Goal: Task Accomplishment & Management: Manage account settings

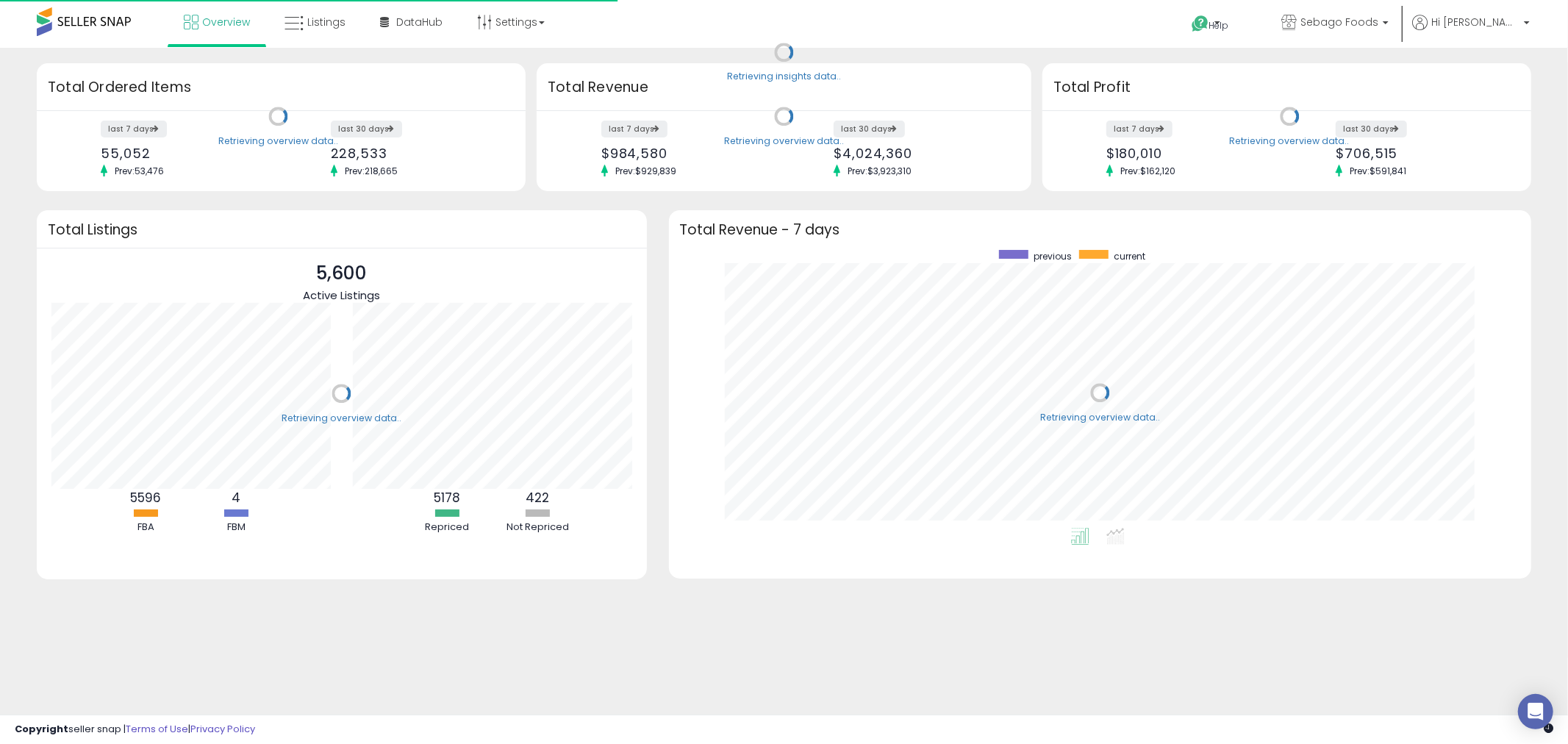
scroll to position [278, 834]
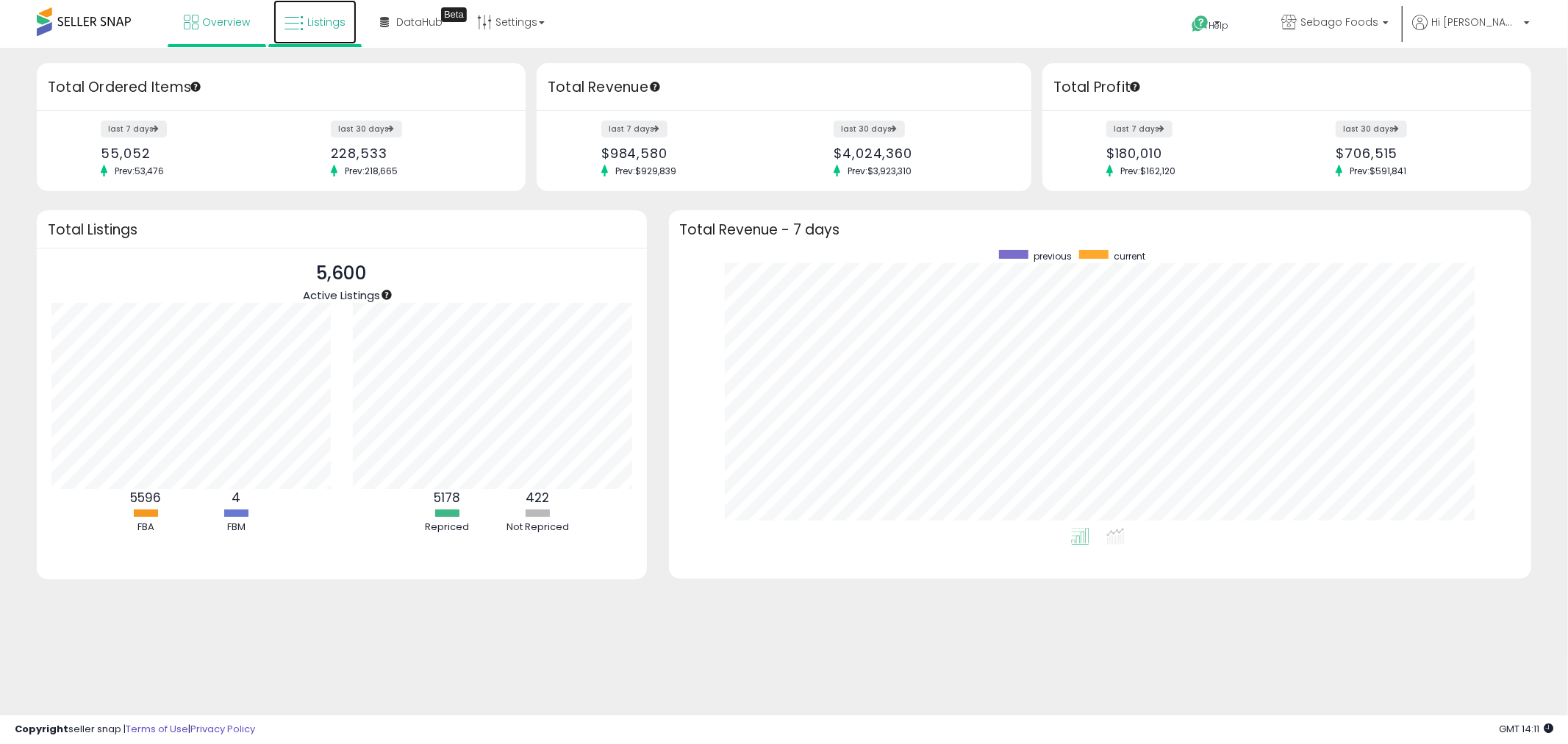
click at [320, 20] on span "Listings" at bounding box center [326, 22] width 38 height 15
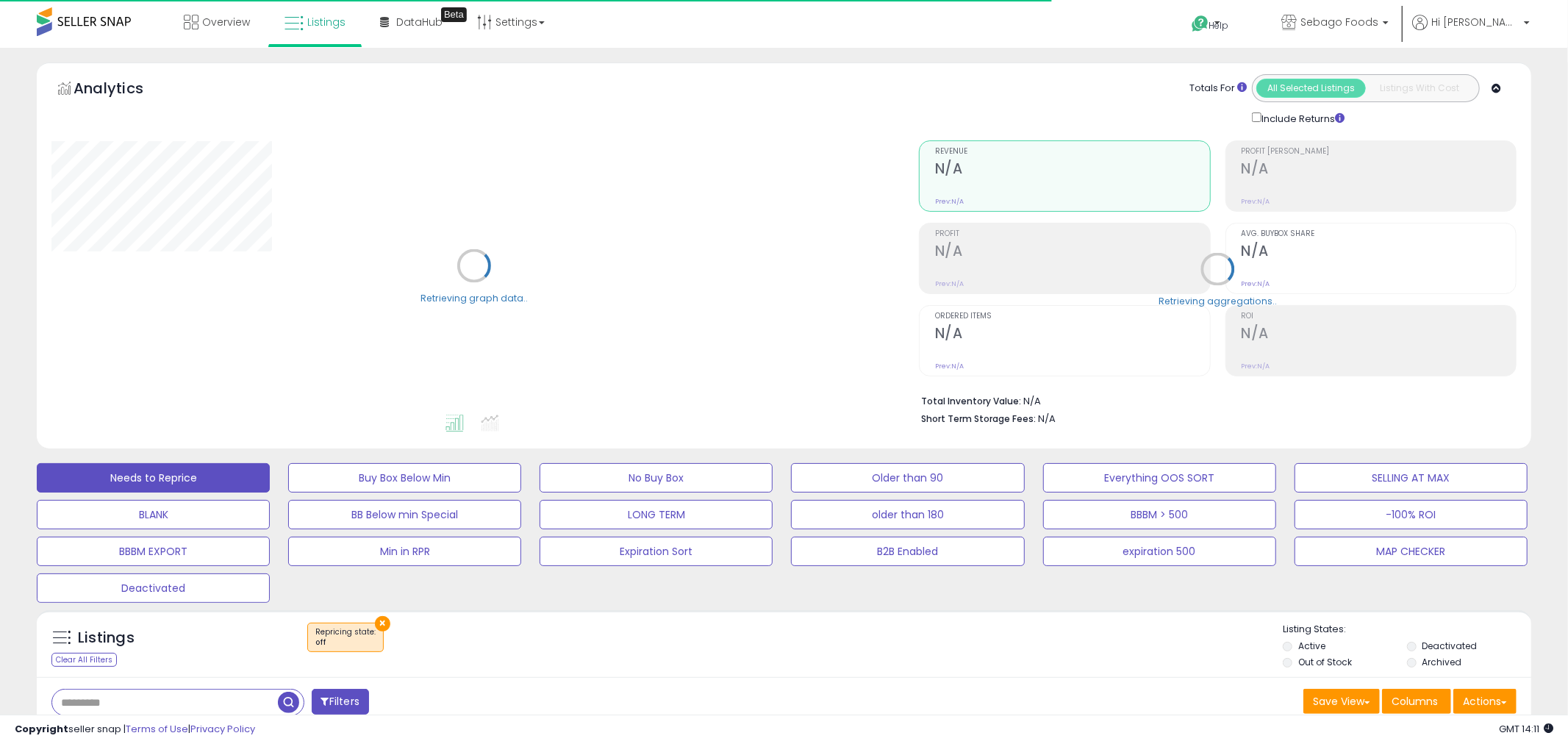
select select "**"
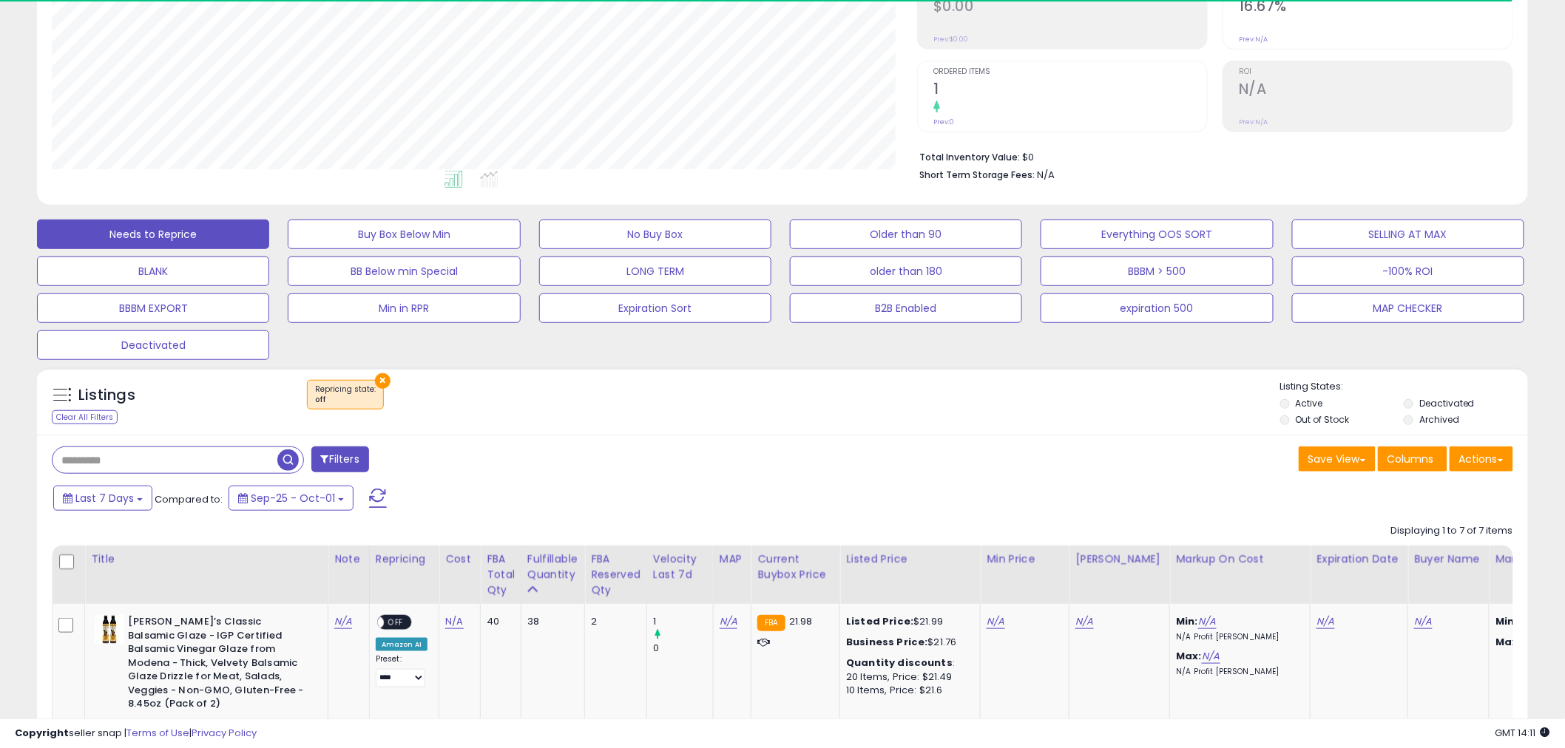
scroll to position [303, 865]
click at [382, 380] on button "×" at bounding box center [383, 381] width 16 height 16
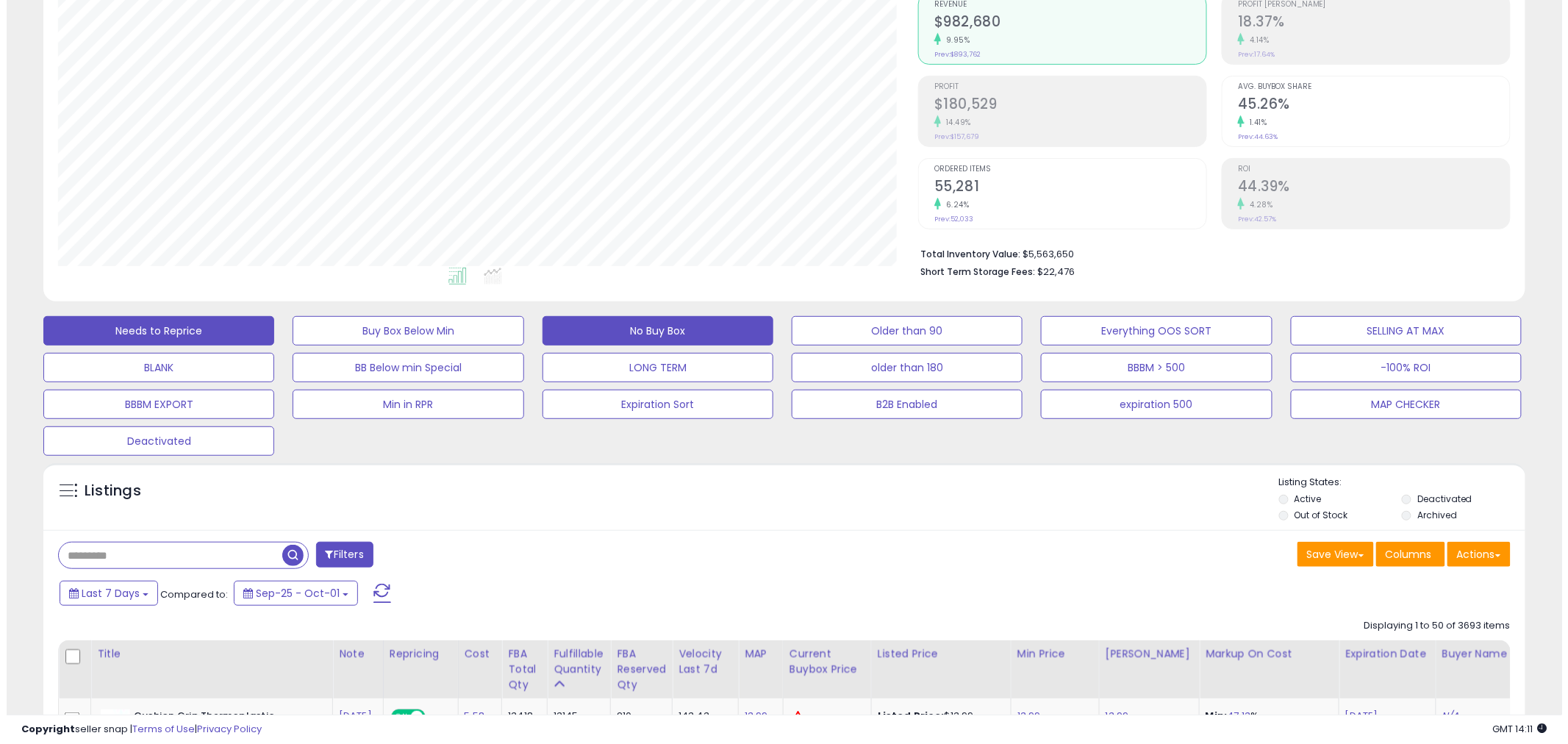
scroll to position [301, 860]
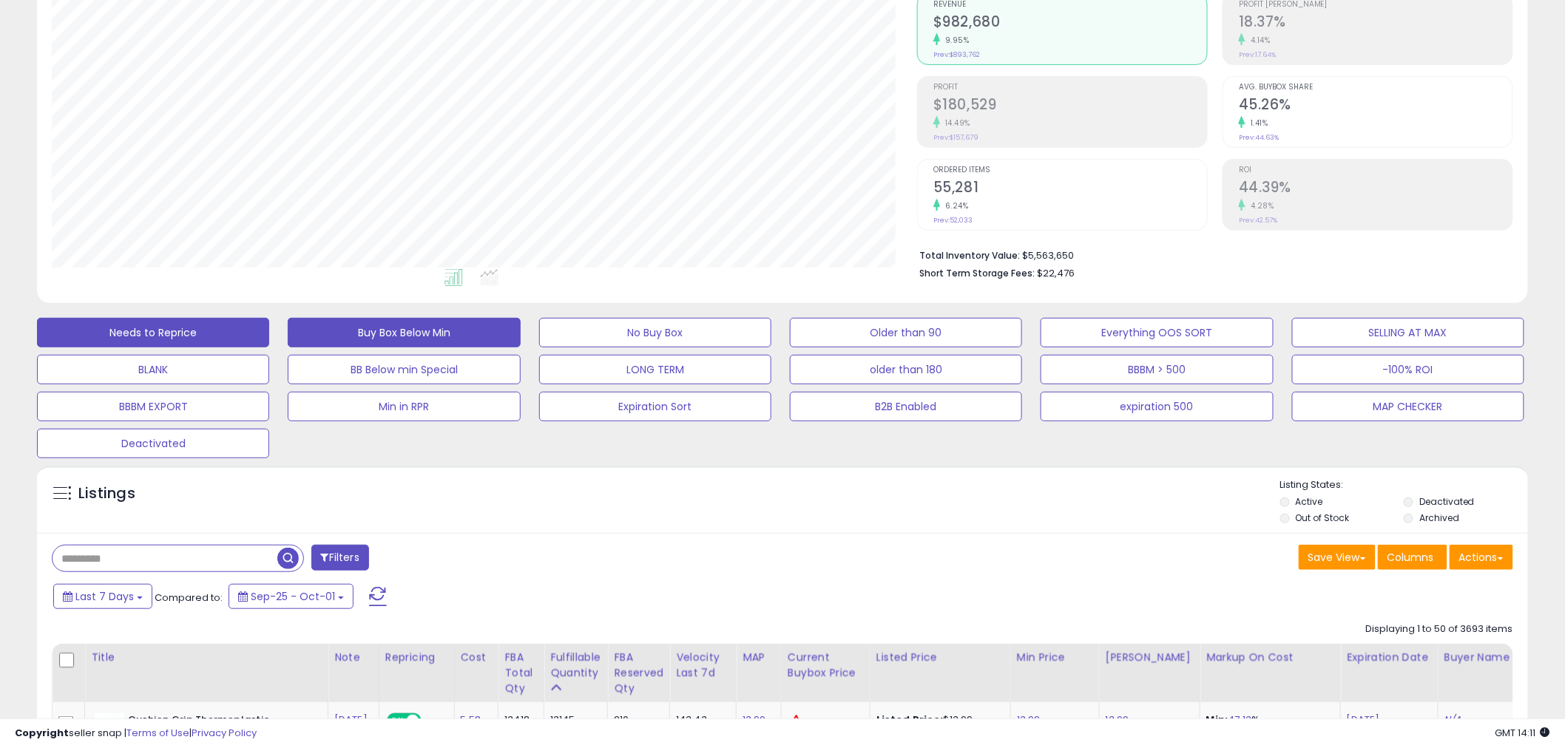
click at [409, 328] on button "Buy Box Below Min" at bounding box center [404, 333] width 232 height 30
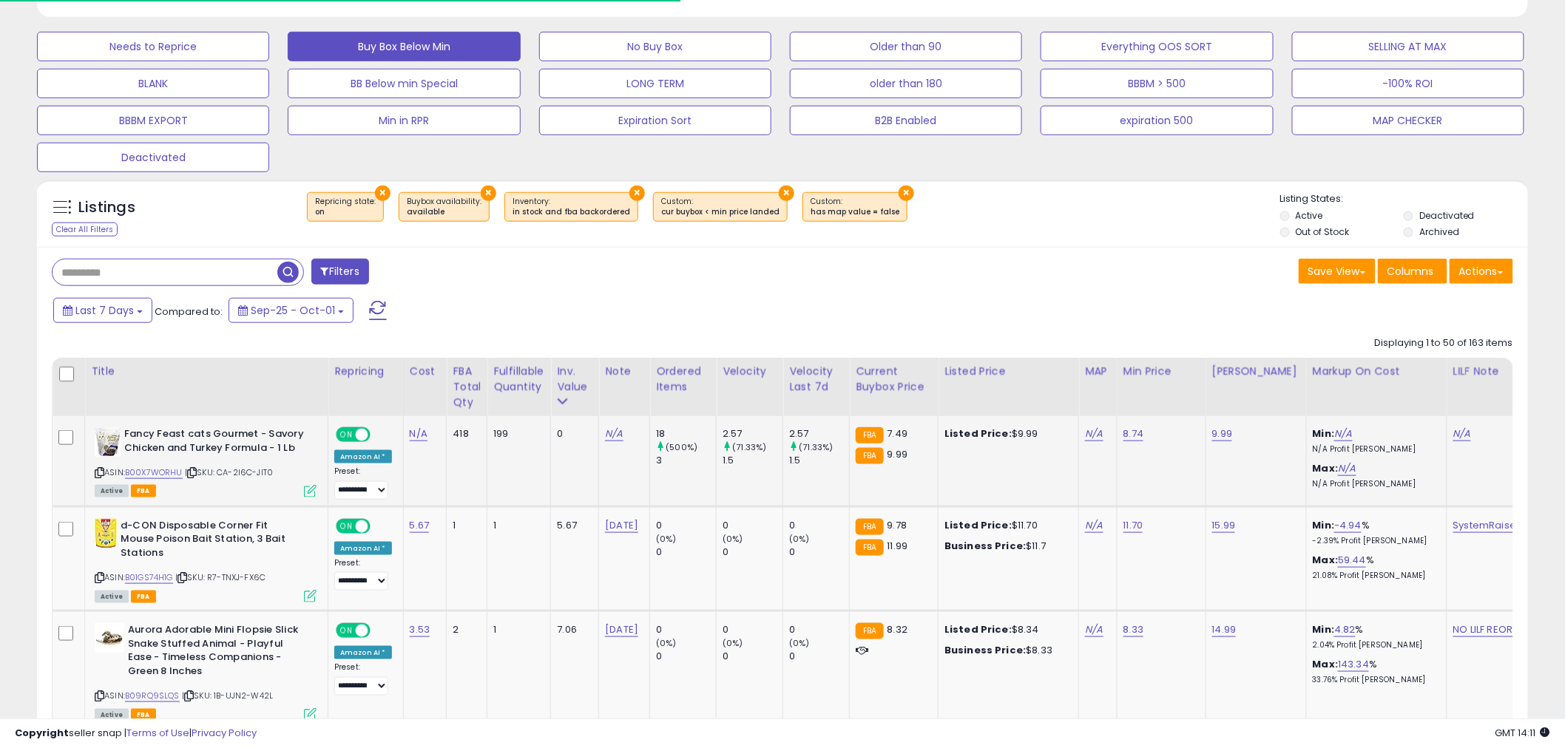
scroll to position [476, 0]
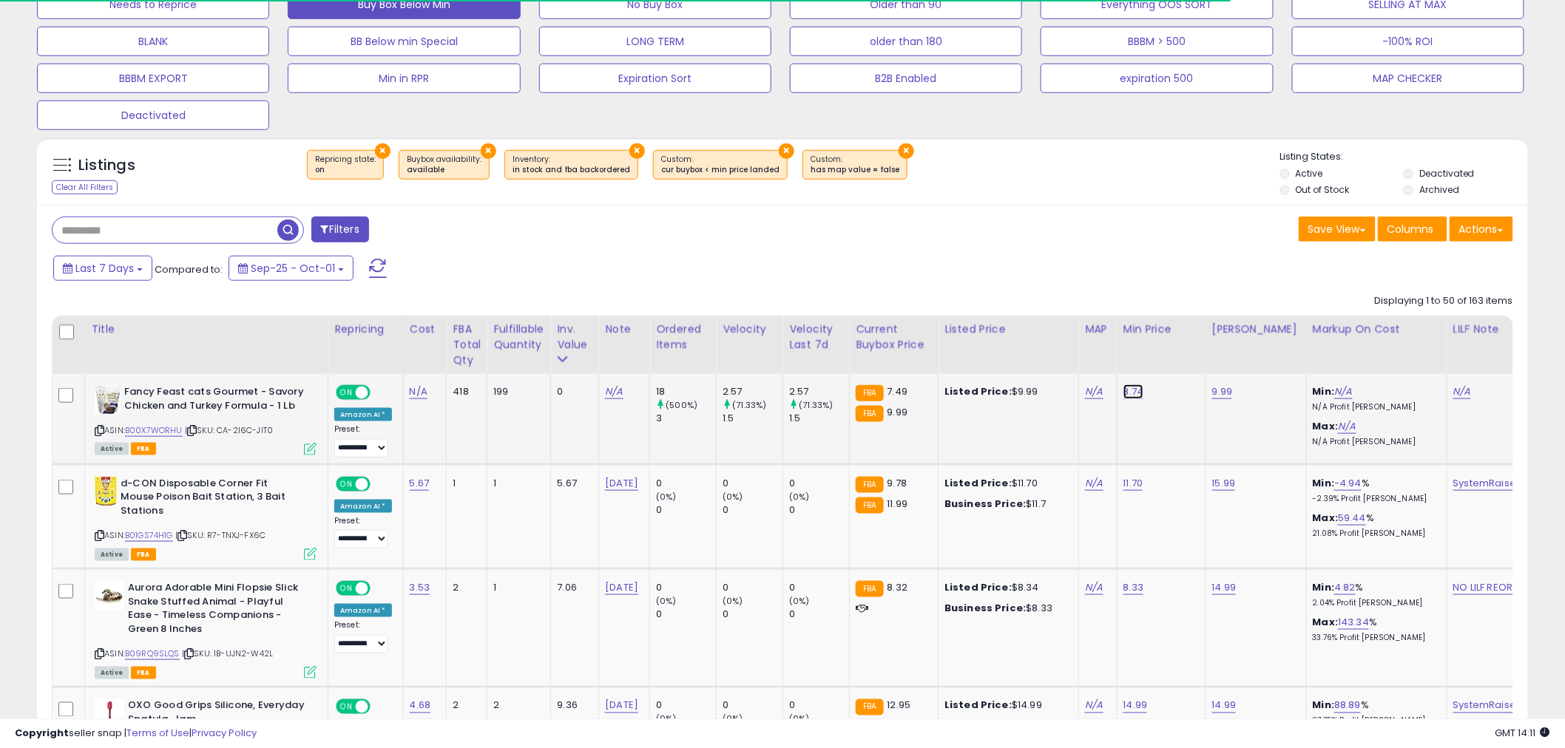
click at [1126, 390] on link "8.74" at bounding box center [1133, 392] width 21 height 15
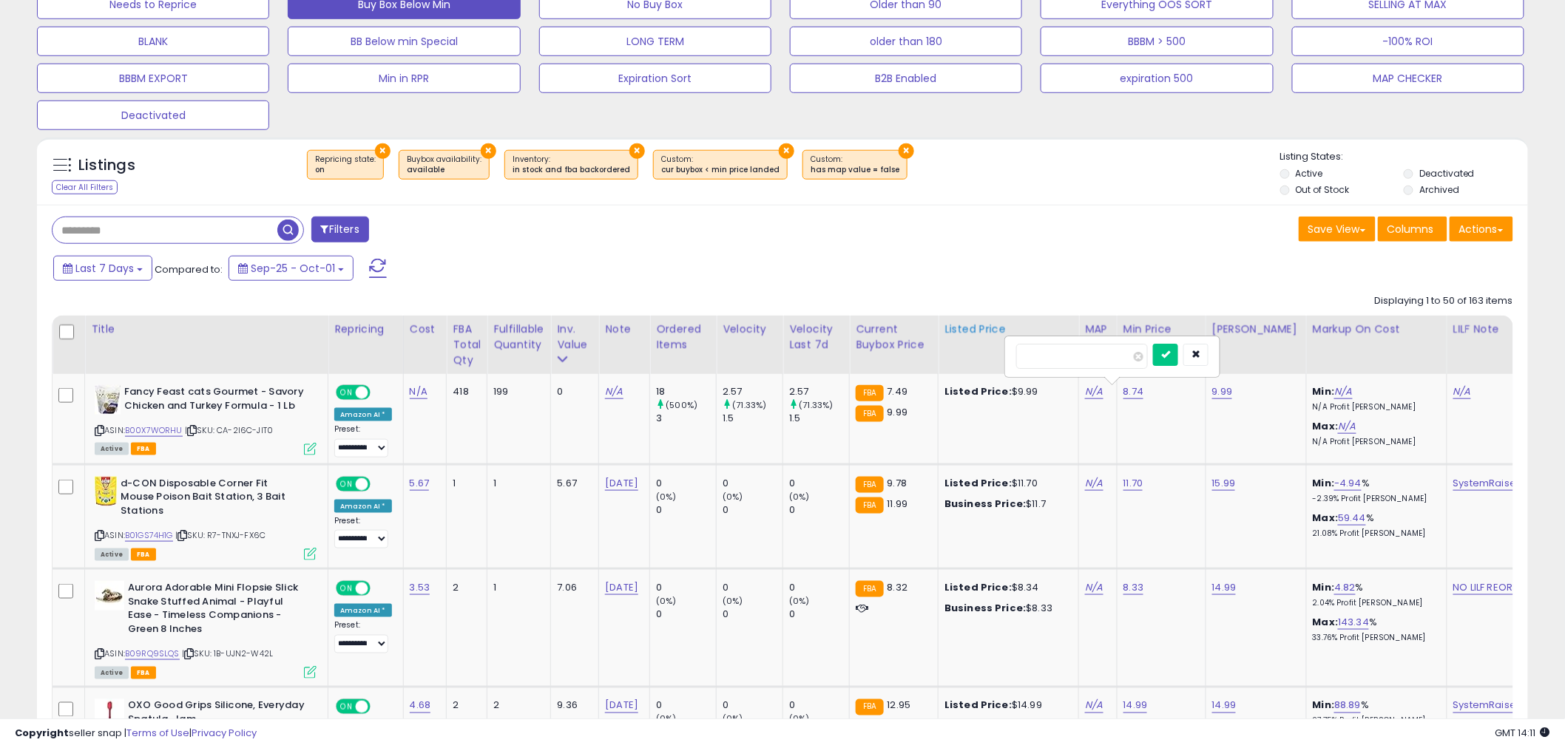
drag, startPoint x: 1078, startPoint y: 353, endPoint x: 933, endPoint y: 371, distance: 146.8
type input "*"
click button "submit" at bounding box center [1165, 355] width 25 height 22
click at [1123, 487] on link "11.70" at bounding box center [1133, 483] width 20 height 15
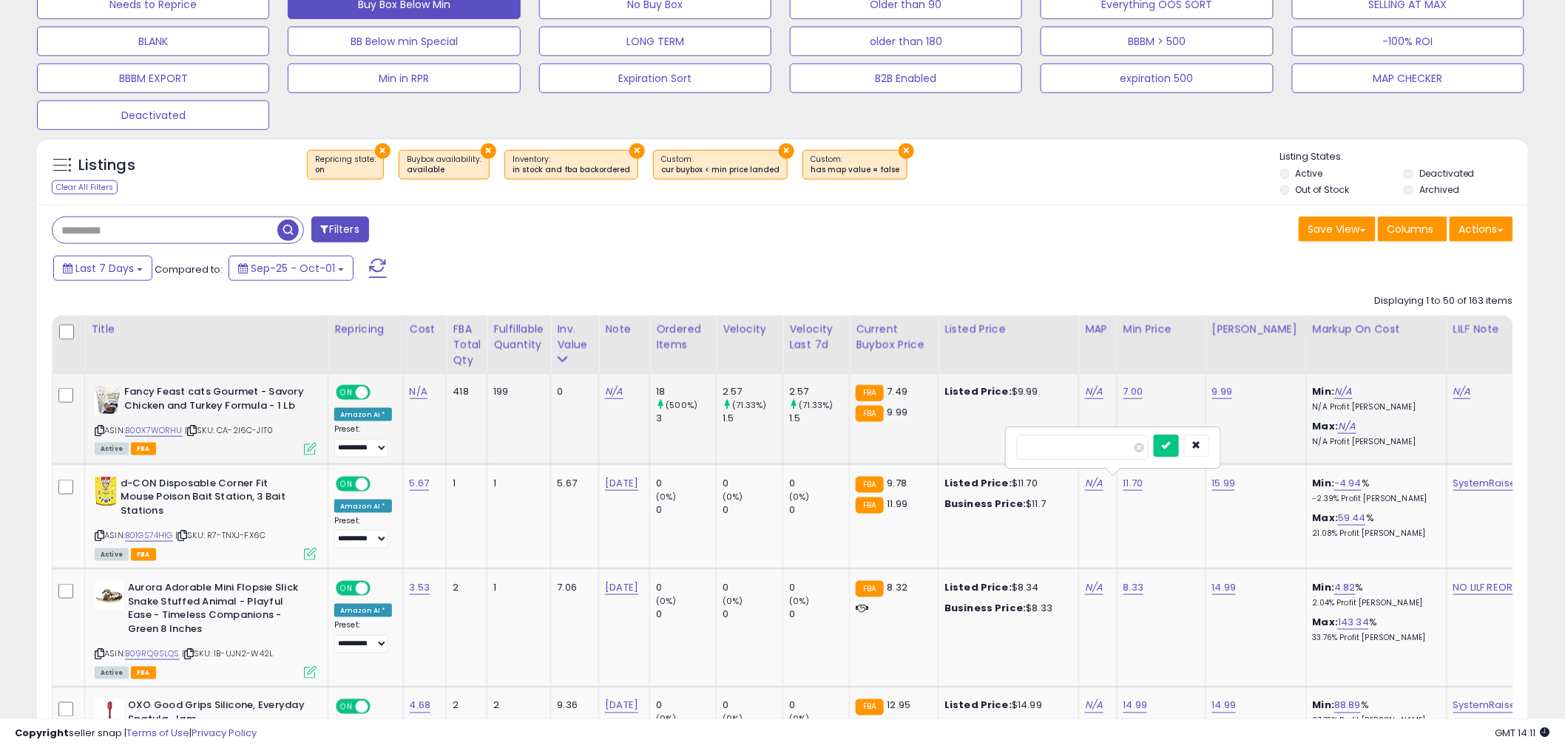
drag, startPoint x: 1112, startPoint y: 440, endPoint x: 901, endPoint y: 430, distance: 211.7
type input "*"
click button "submit" at bounding box center [1166, 446] width 25 height 22
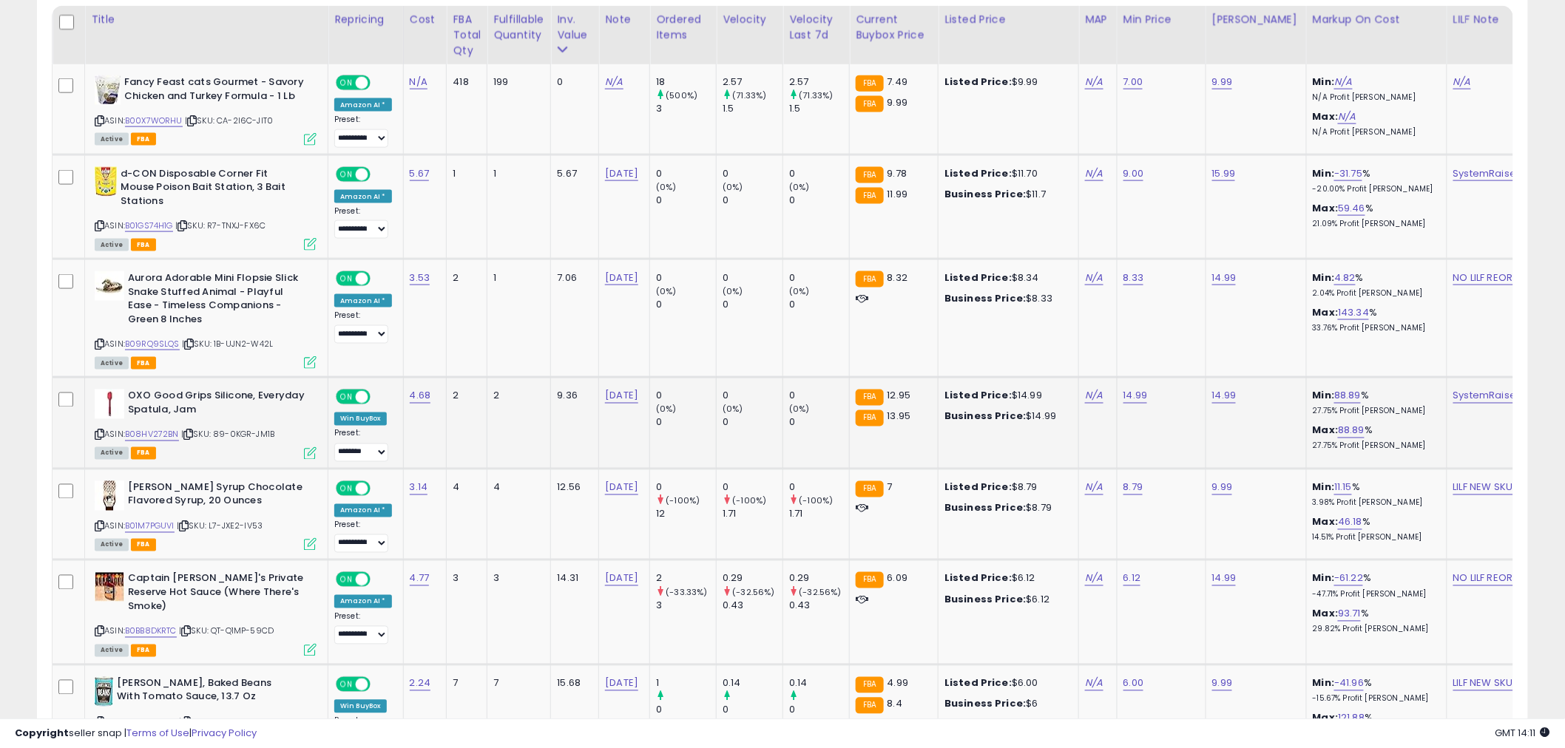
scroll to position [887, 0]
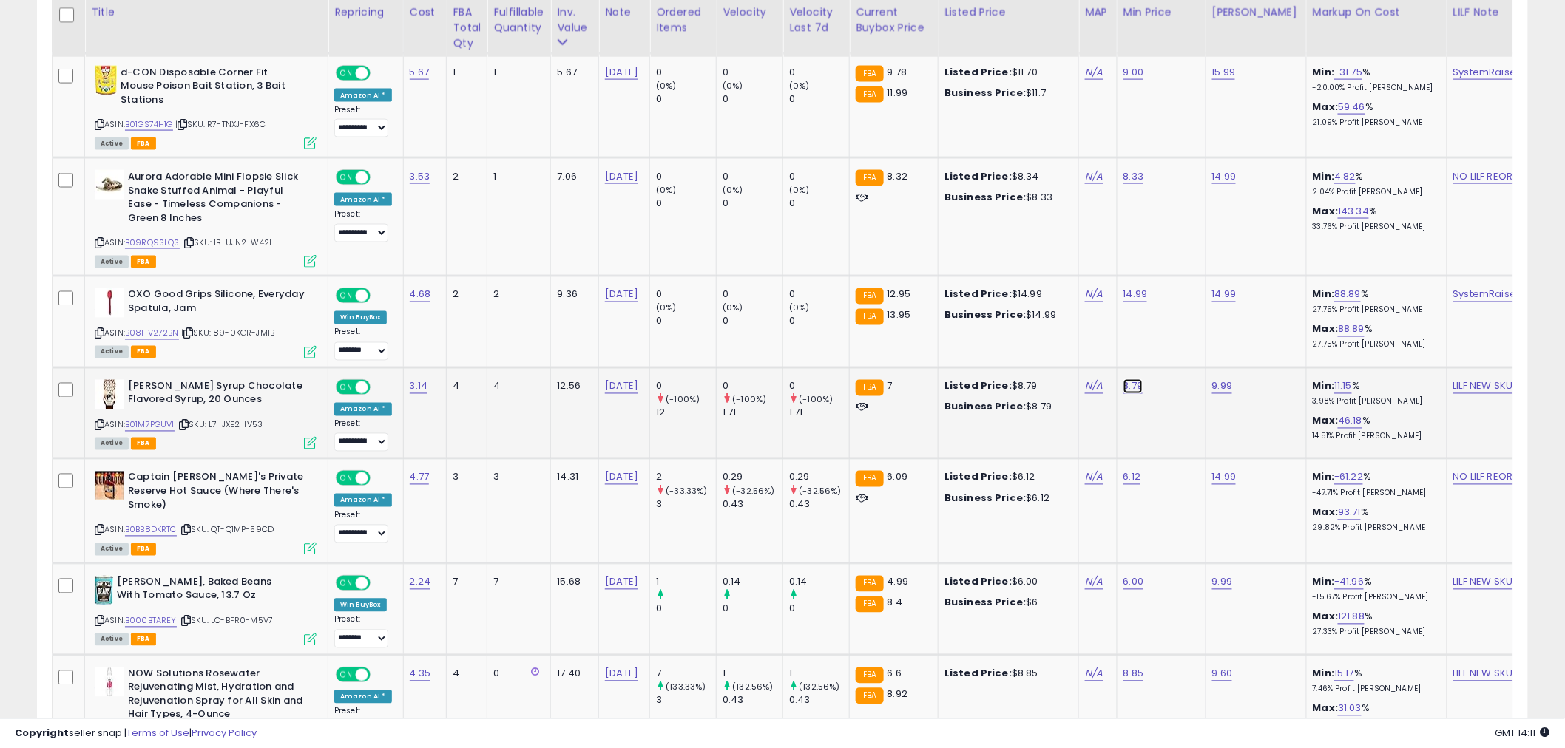
click at [1126, 393] on link "8.79" at bounding box center [1133, 386] width 20 height 15
drag, startPoint x: 1090, startPoint y: 345, endPoint x: 885, endPoint y: 365, distance: 205.9
type input "***"
click button "submit" at bounding box center [1165, 347] width 25 height 22
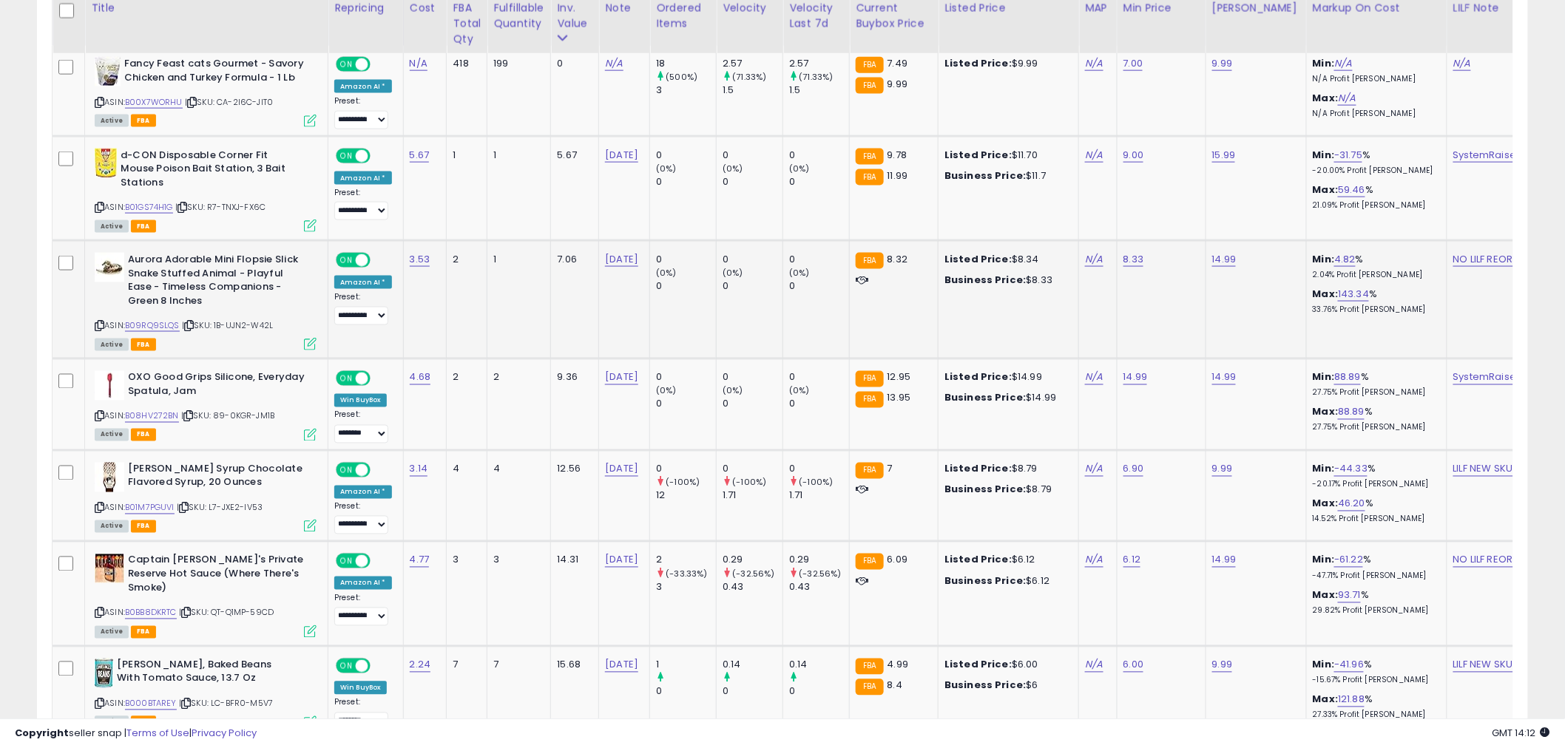
scroll to position [312, 0]
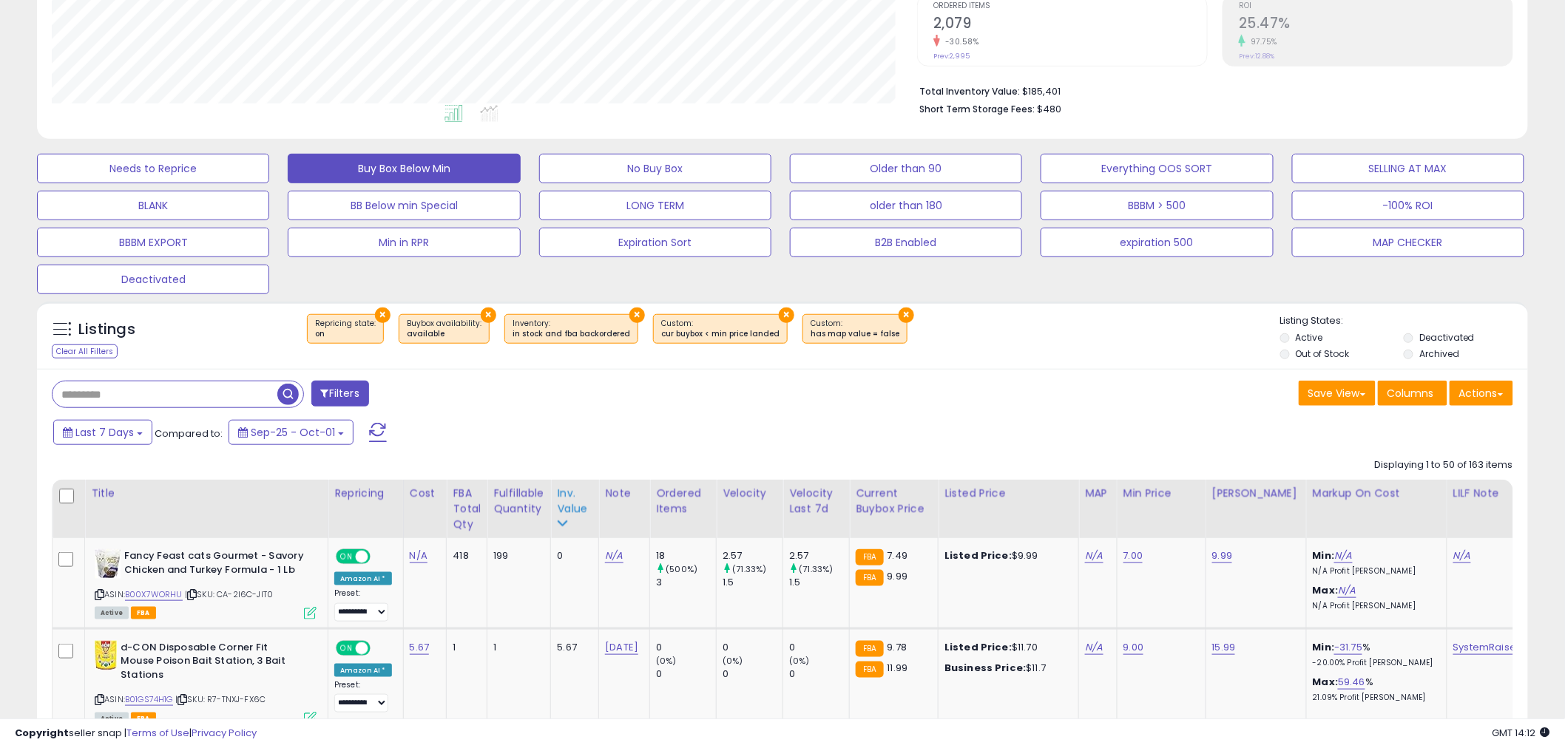
click at [567, 509] on div "Inv. value" at bounding box center [574, 501] width 35 height 31
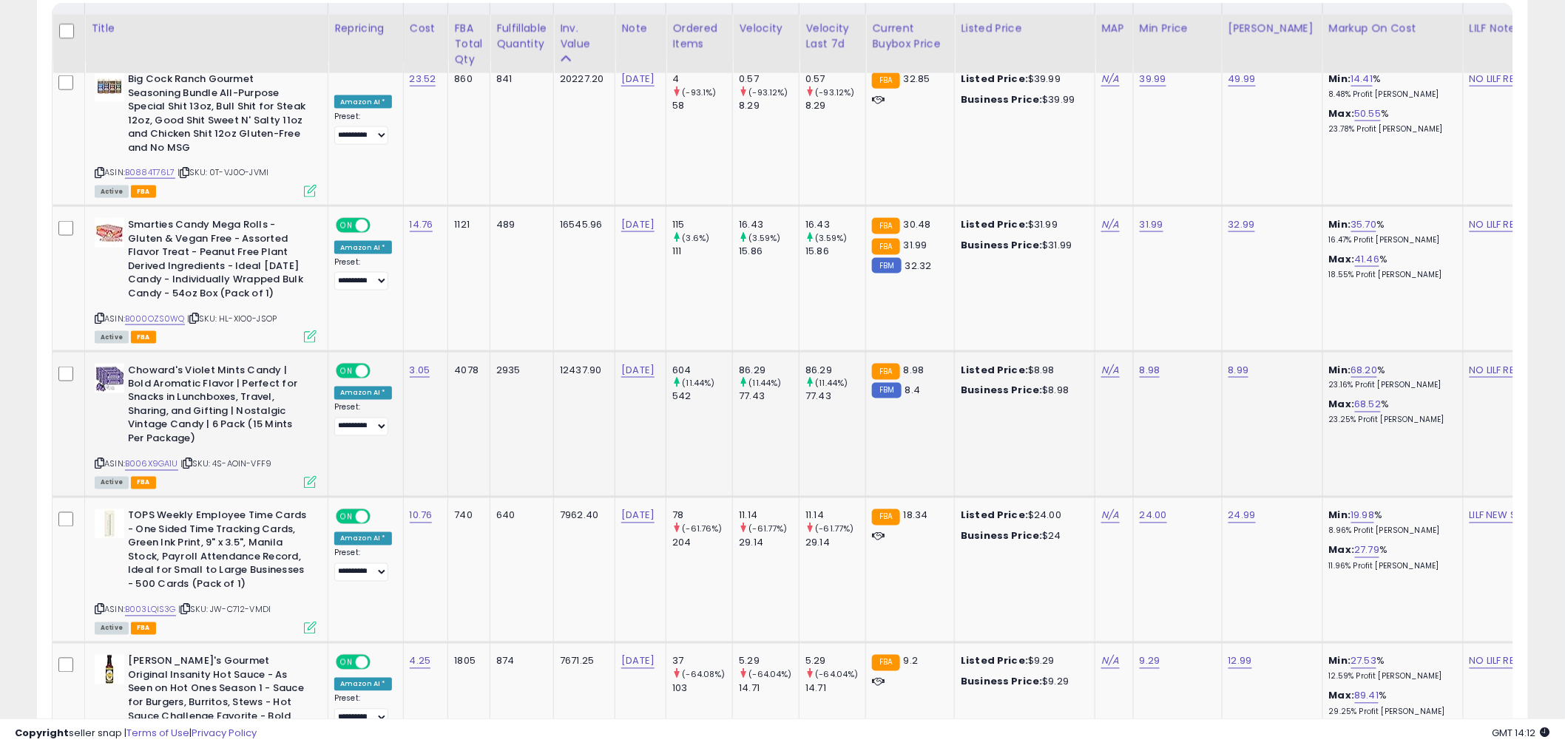
scroll to position [805, 0]
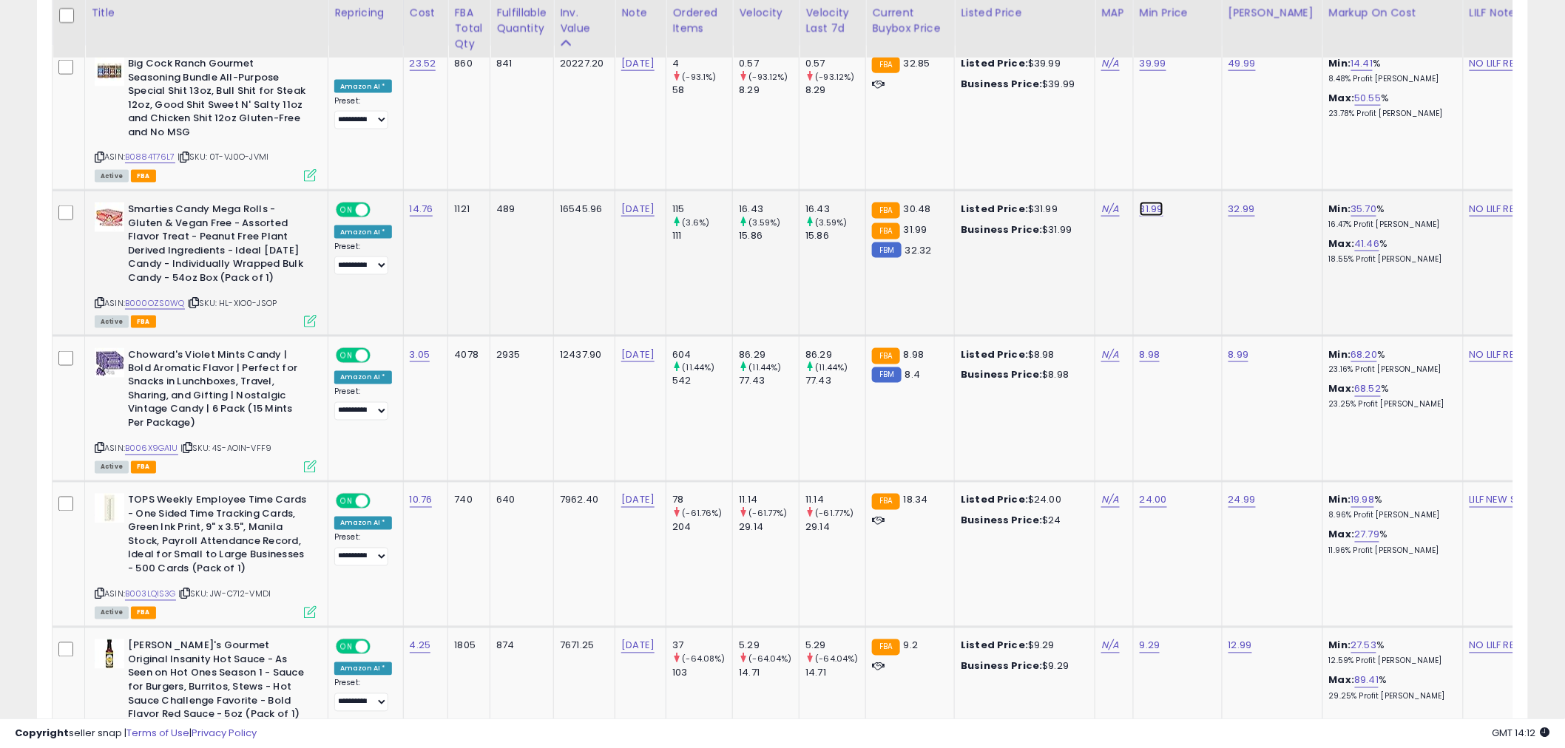
click at [1140, 211] on link "31.99" at bounding box center [1152, 209] width 24 height 15
click at [1218, 174] on icon "button" at bounding box center [1213, 170] width 9 height 9
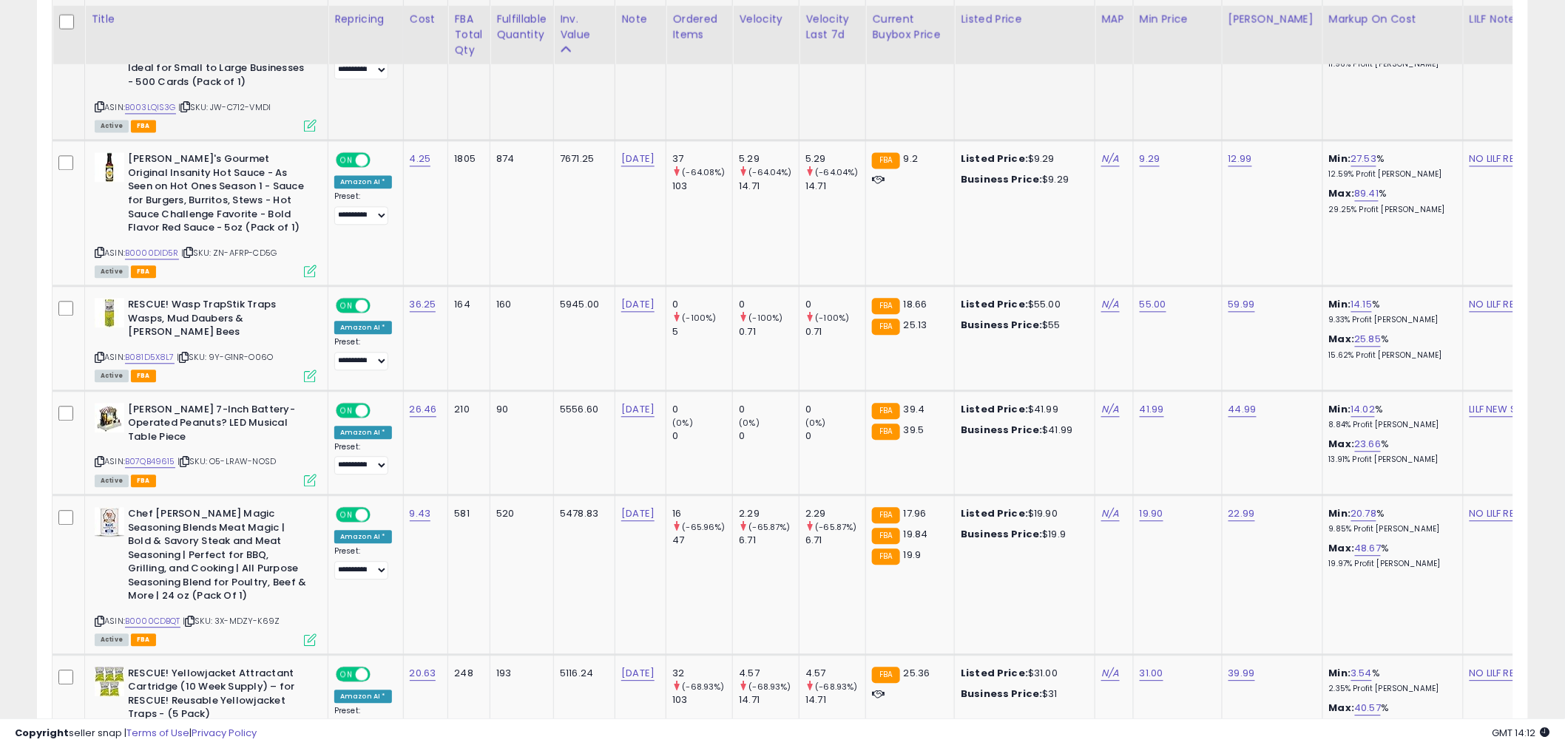
scroll to position [1298, 0]
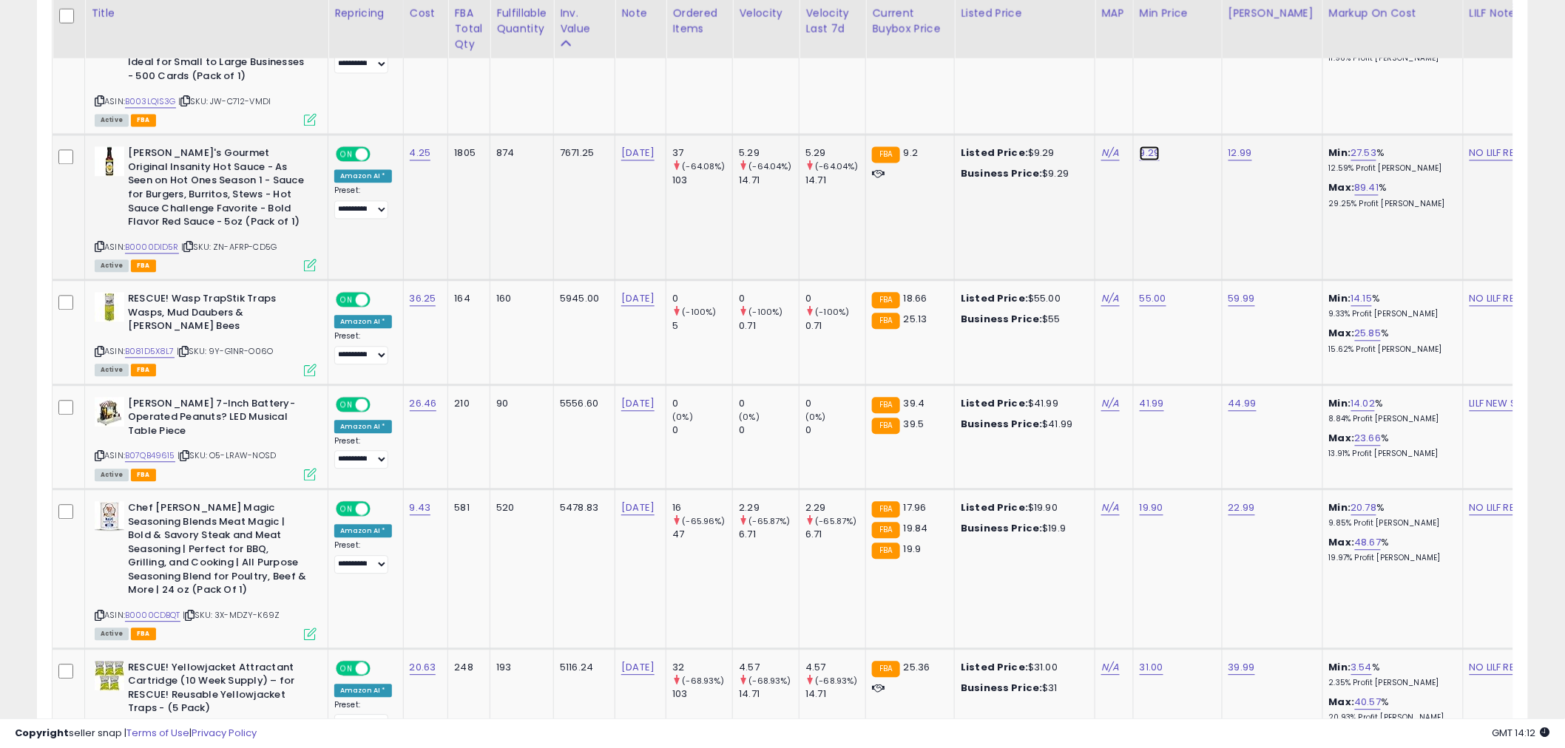
click at [1143, 160] on link "9.29" at bounding box center [1150, 153] width 21 height 15
type input "***"
click button "submit" at bounding box center [1181, 128] width 25 height 22
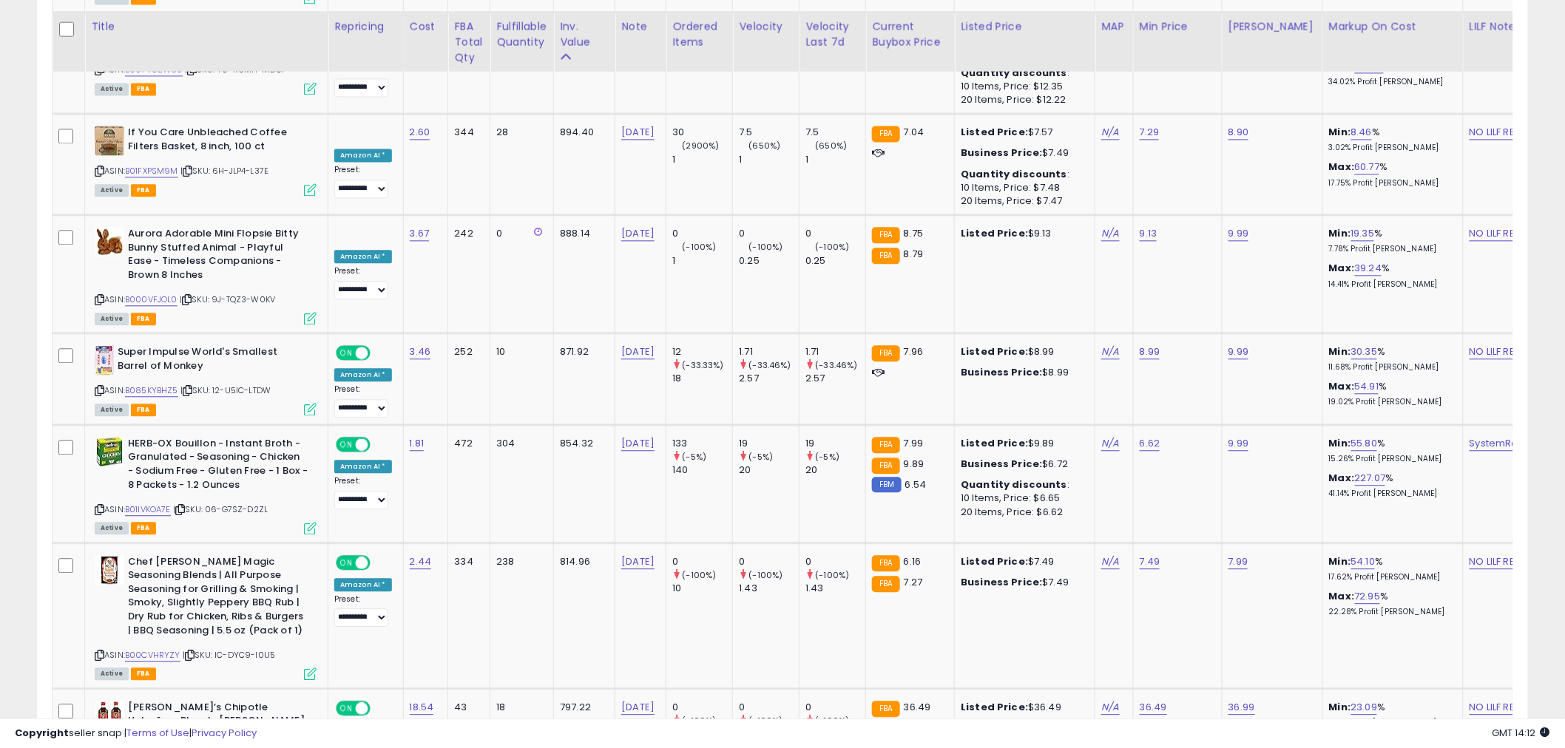
scroll to position [6208, 0]
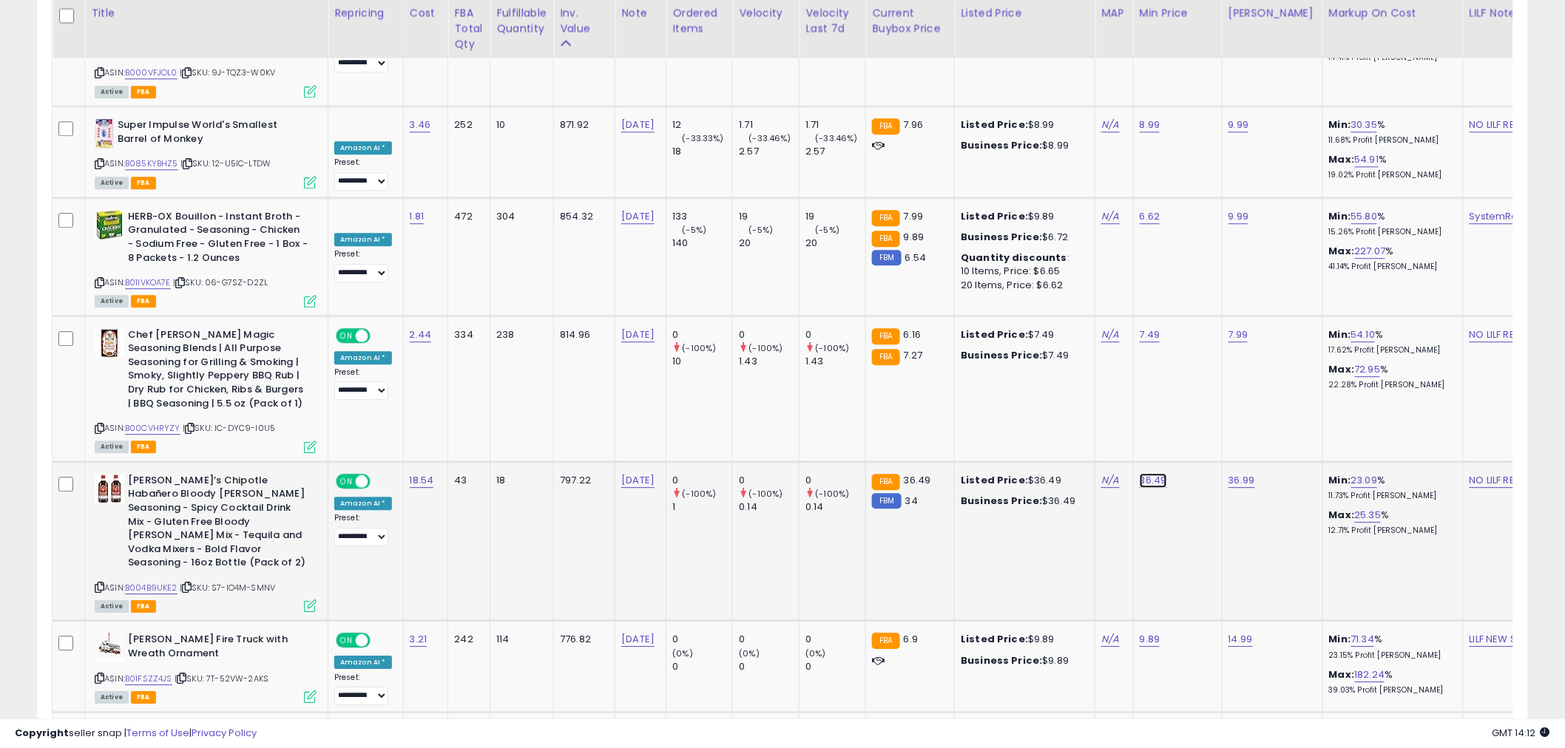
click at [1143, 473] on link "36.49" at bounding box center [1153, 480] width 27 height 15
drag, startPoint x: 1120, startPoint y: 263, endPoint x: 998, endPoint y: 264, distance: 122.0
type input "*****"
click button "submit" at bounding box center [1184, 259] width 25 height 22
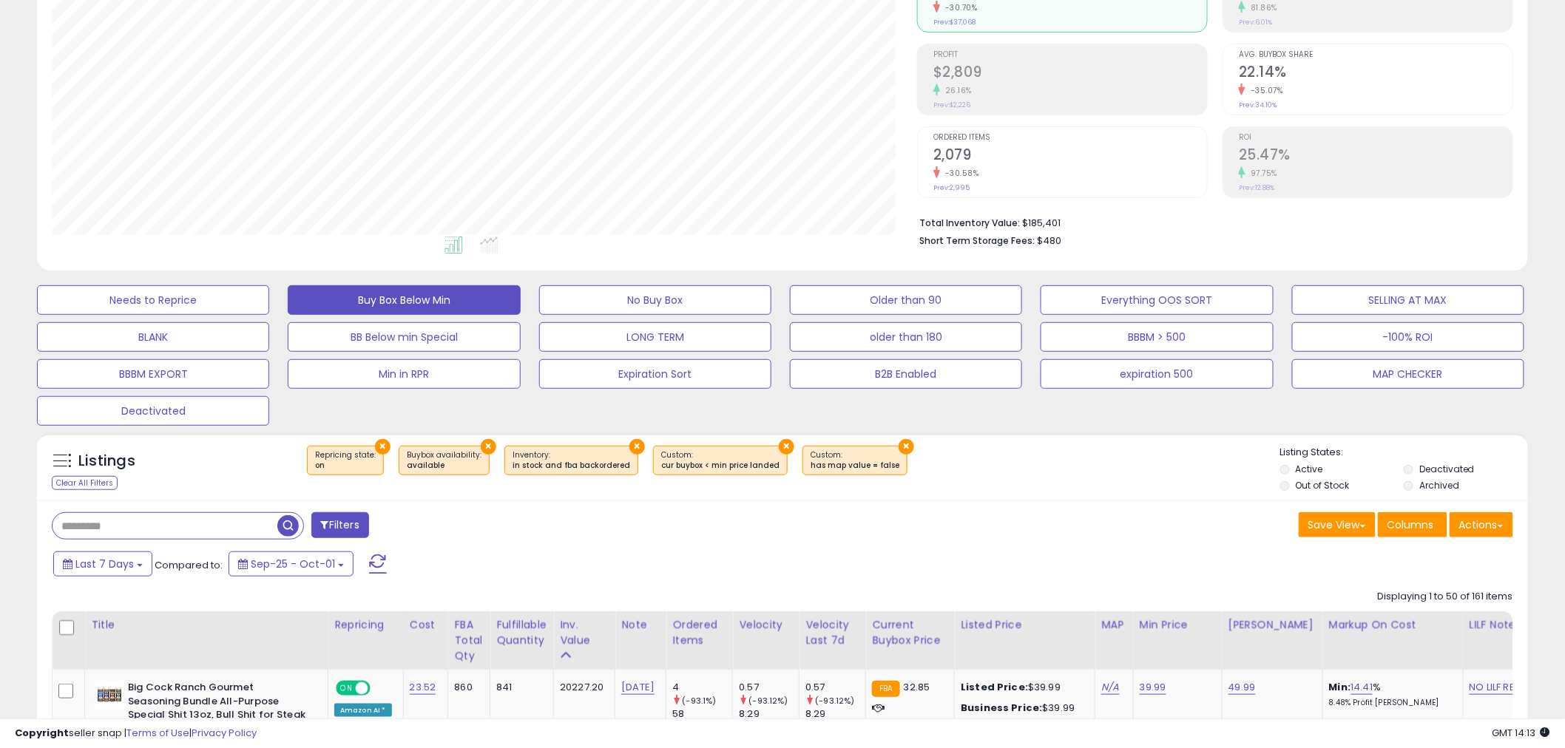
scroll to position [0, 0]
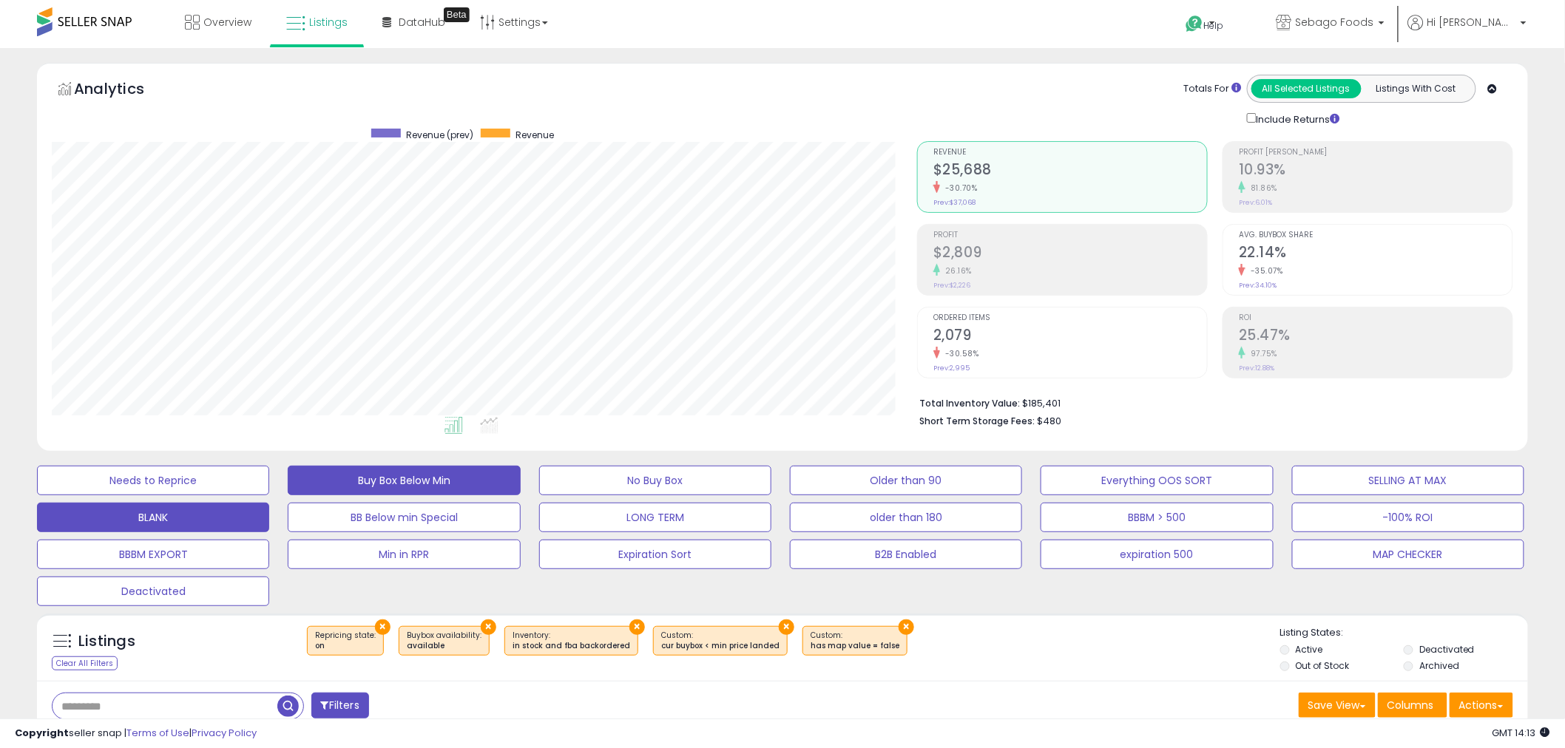
click at [160, 512] on button "BLANK" at bounding box center [153, 518] width 232 height 30
